Goal: Task Accomplishment & Management: Manage account settings

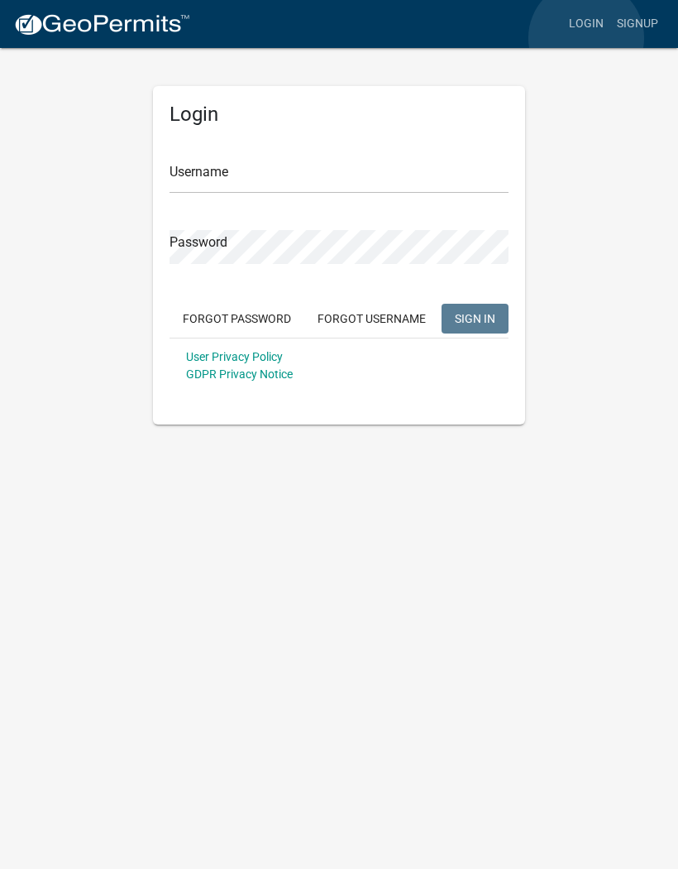
click at [587, 38] on link "Login" at bounding box center [587, 23] width 48 height 31
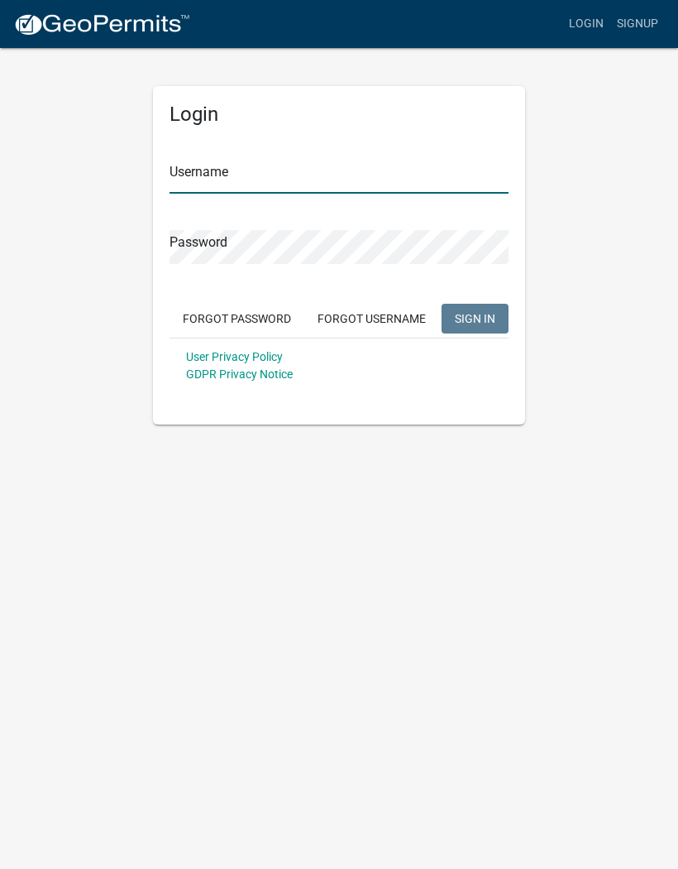
click at [266, 172] on input "Username" at bounding box center [339, 177] width 339 height 34
type input "[PERSON_NAME]"
click at [475, 318] on button "SIGN IN" at bounding box center [475, 319] width 67 height 30
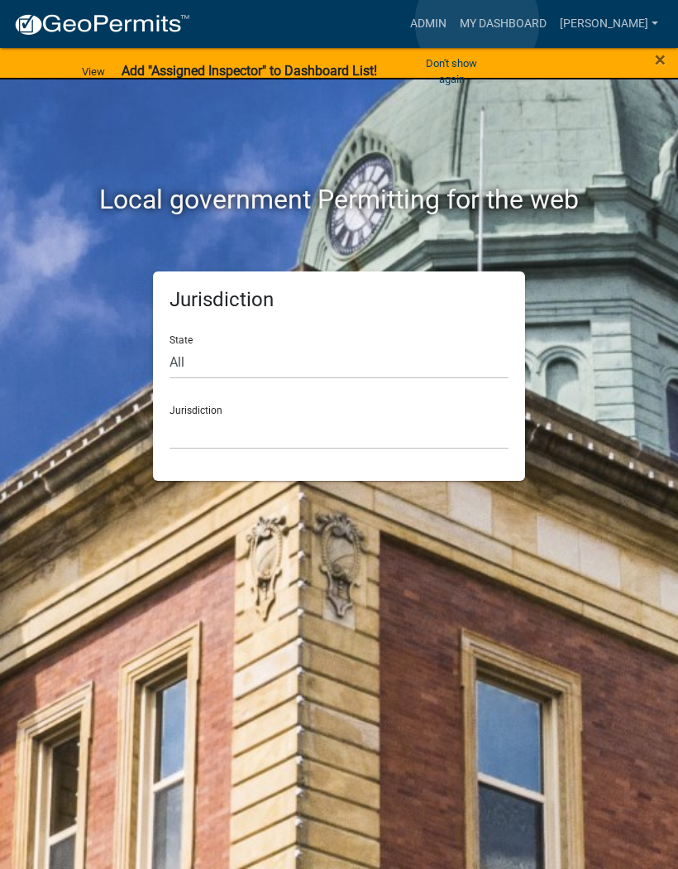
click at [453, 22] on link "Admin" at bounding box center [429, 23] width 50 height 31
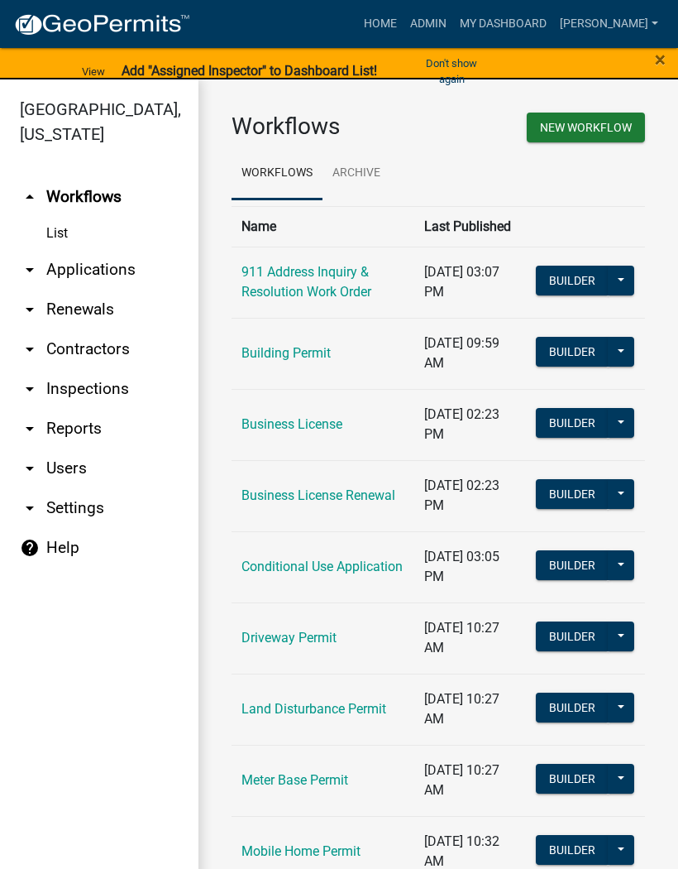
click at [110, 271] on link "arrow_drop_down Applications" at bounding box center [99, 270] width 199 height 40
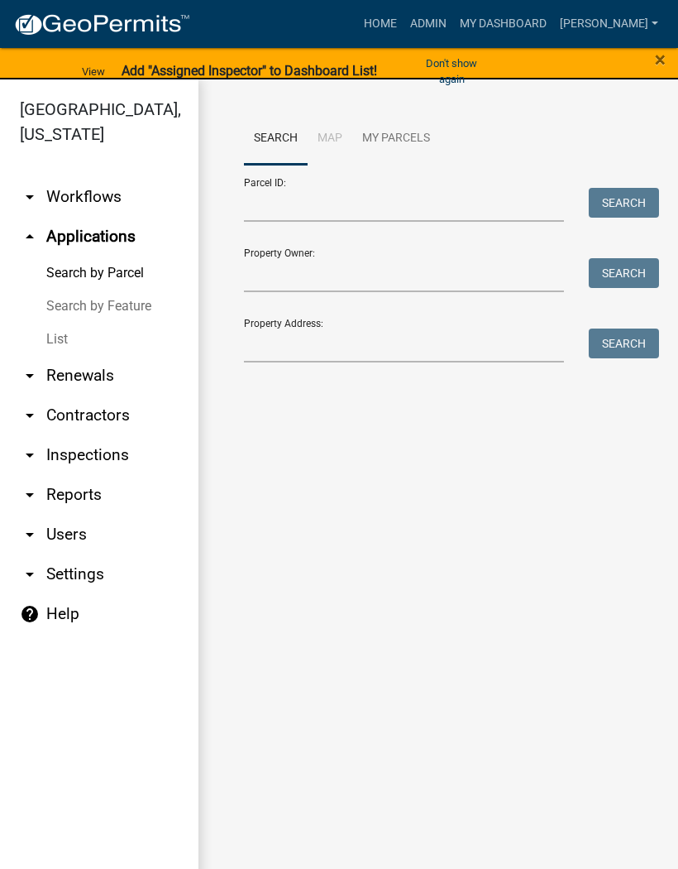
click at [71, 339] on link "List" at bounding box center [99, 339] width 199 height 33
